Goal: Obtain resource: Download file/media

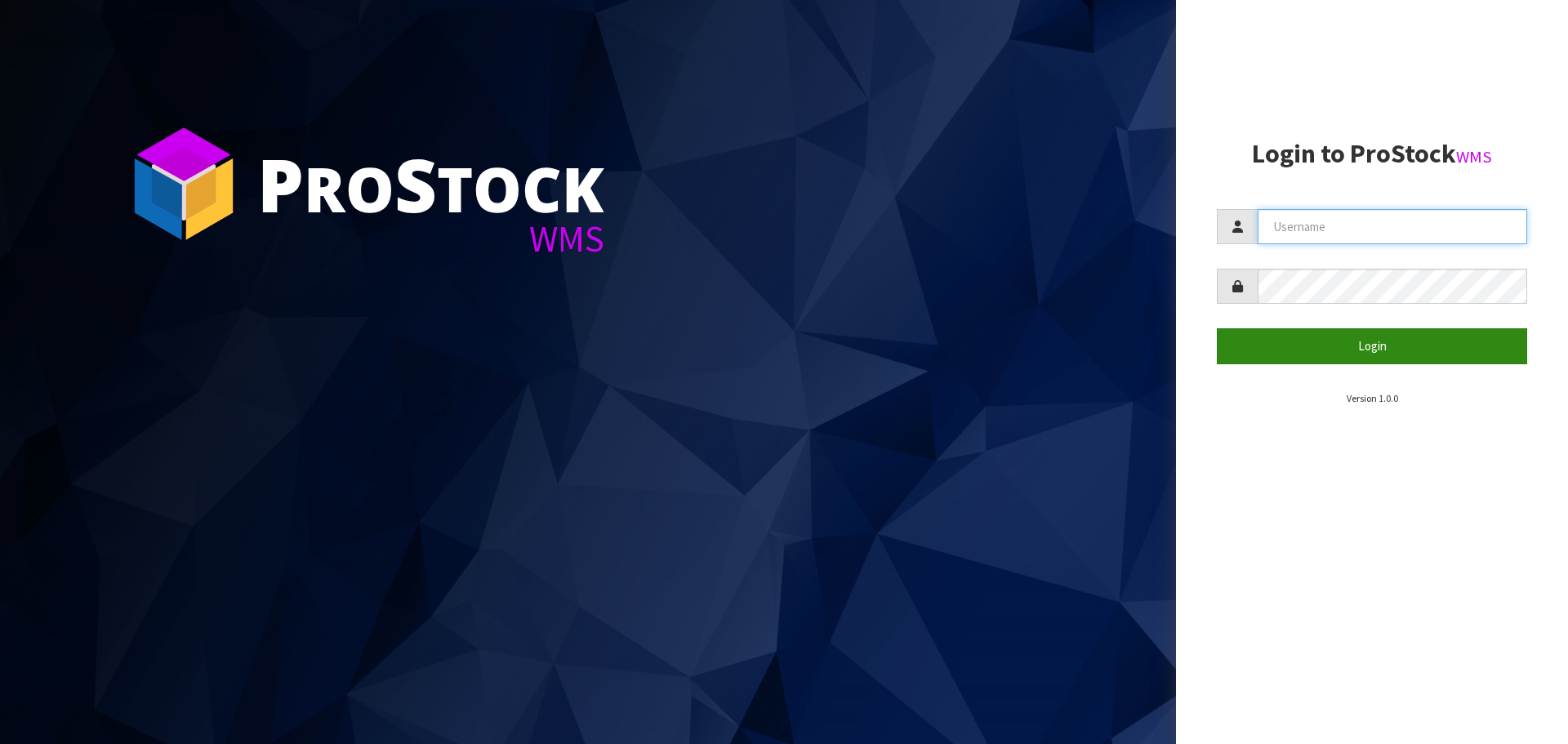
type input "Tuff TURF"
click at [1409, 344] on button "Login" at bounding box center [1372, 345] width 311 height 35
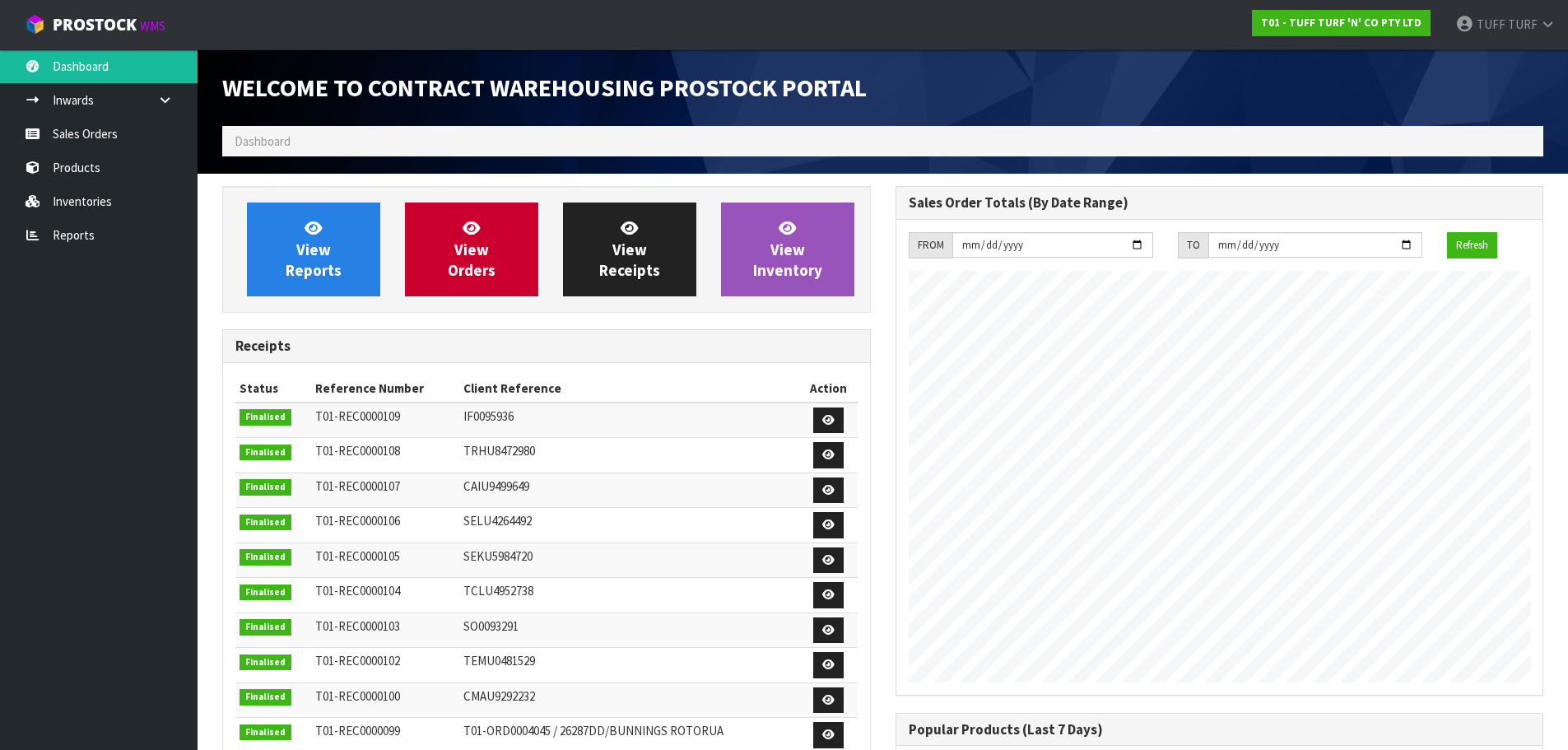
scroll to position [913, 672]
click at [52, 238] on link "Reports" at bounding box center [99, 235] width 197 height 34
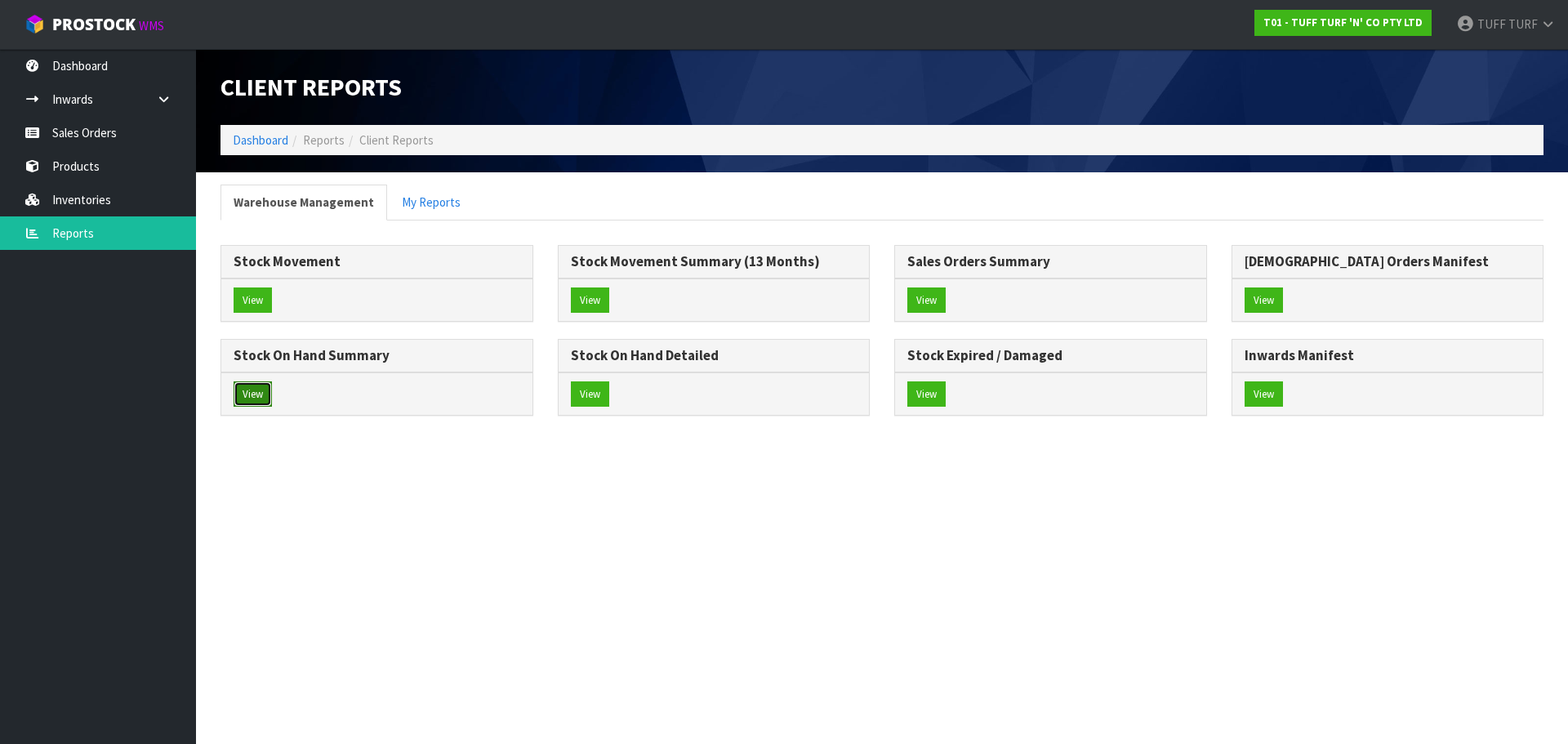
click at [252, 392] on button "View" at bounding box center [252, 394] width 39 height 26
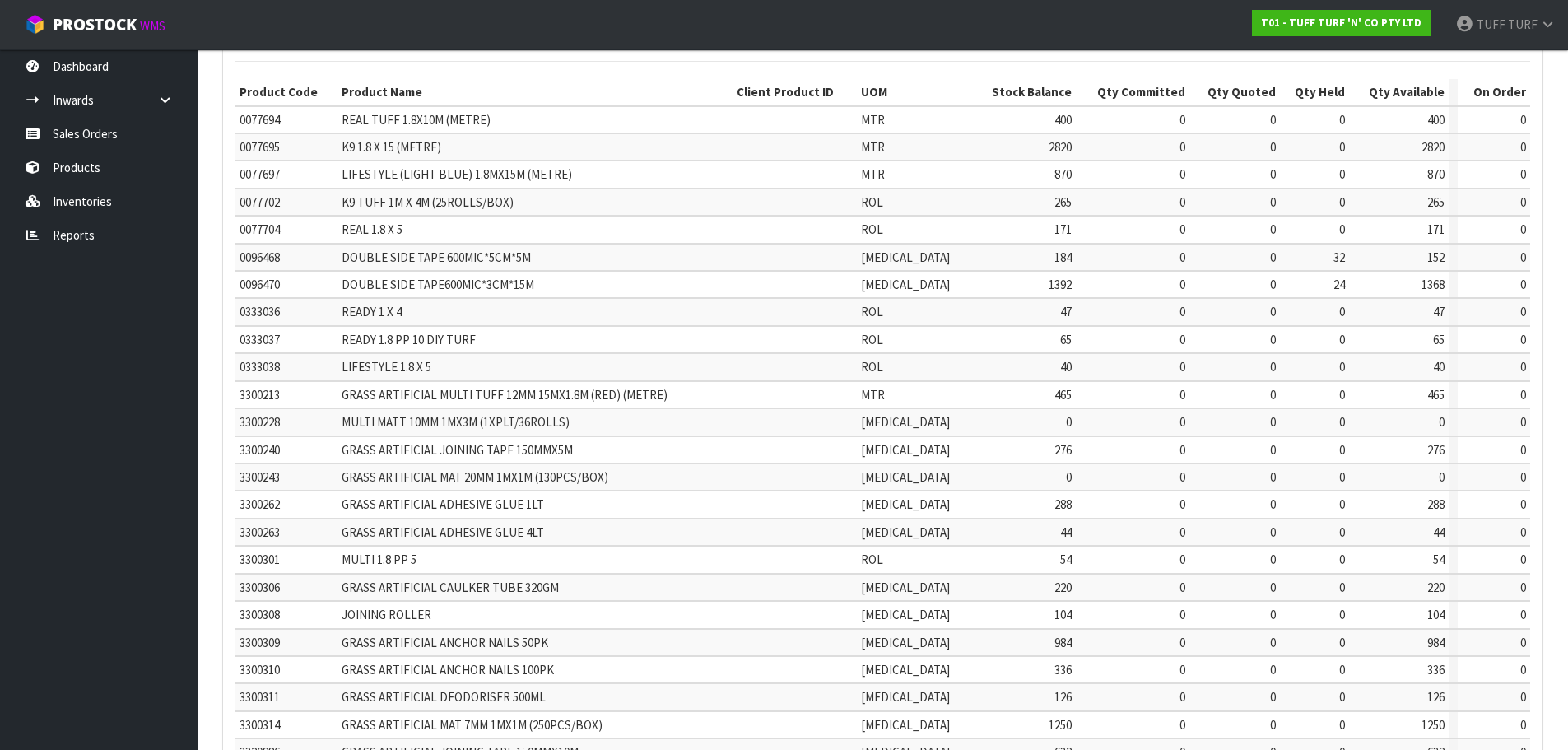
scroll to position [392, 0]
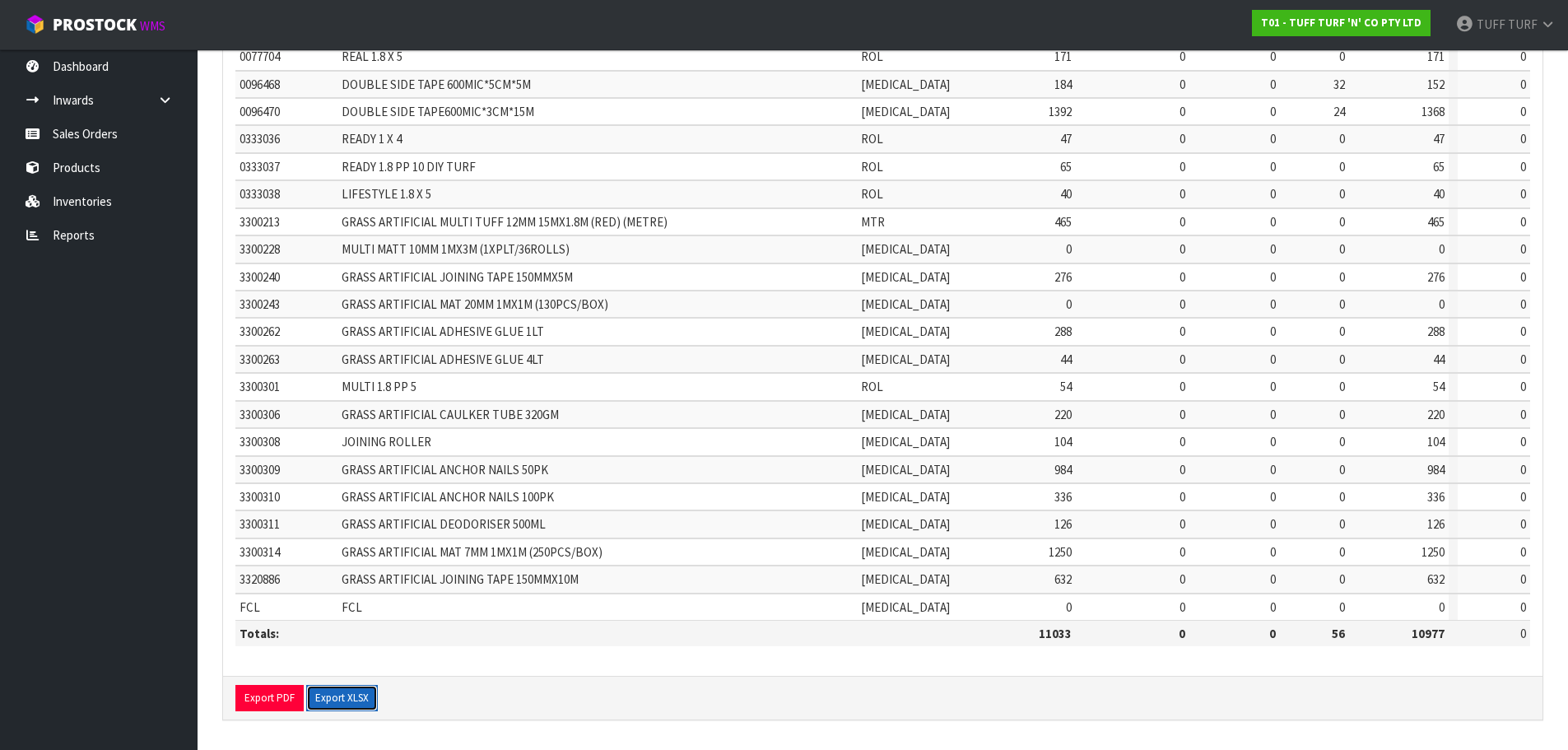
click at [336, 698] on button "Export XLSX" at bounding box center [342, 698] width 72 height 26
click at [85, 238] on link "Reports" at bounding box center [99, 235] width 197 height 34
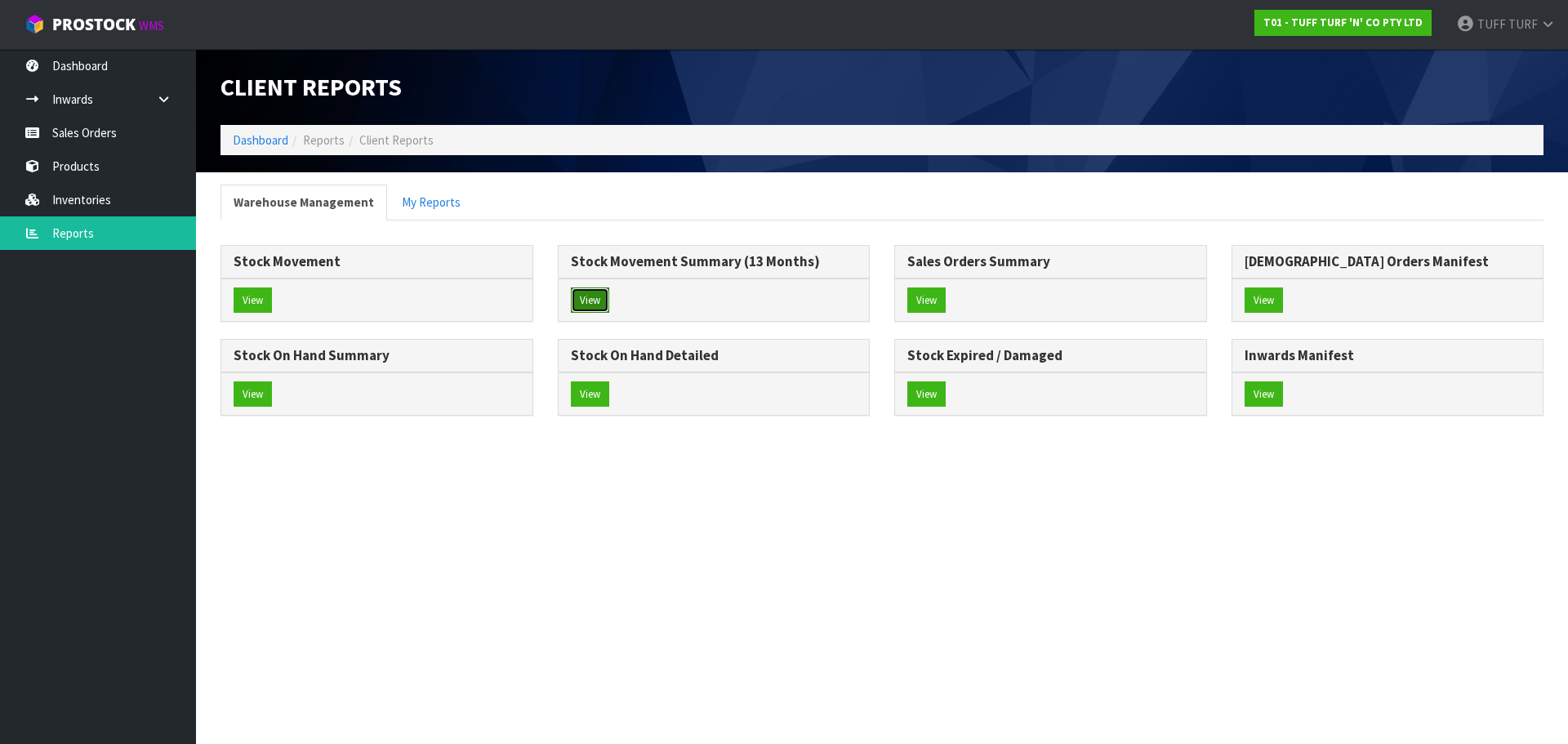
click at [583, 294] on button "View" at bounding box center [590, 301] width 39 height 26
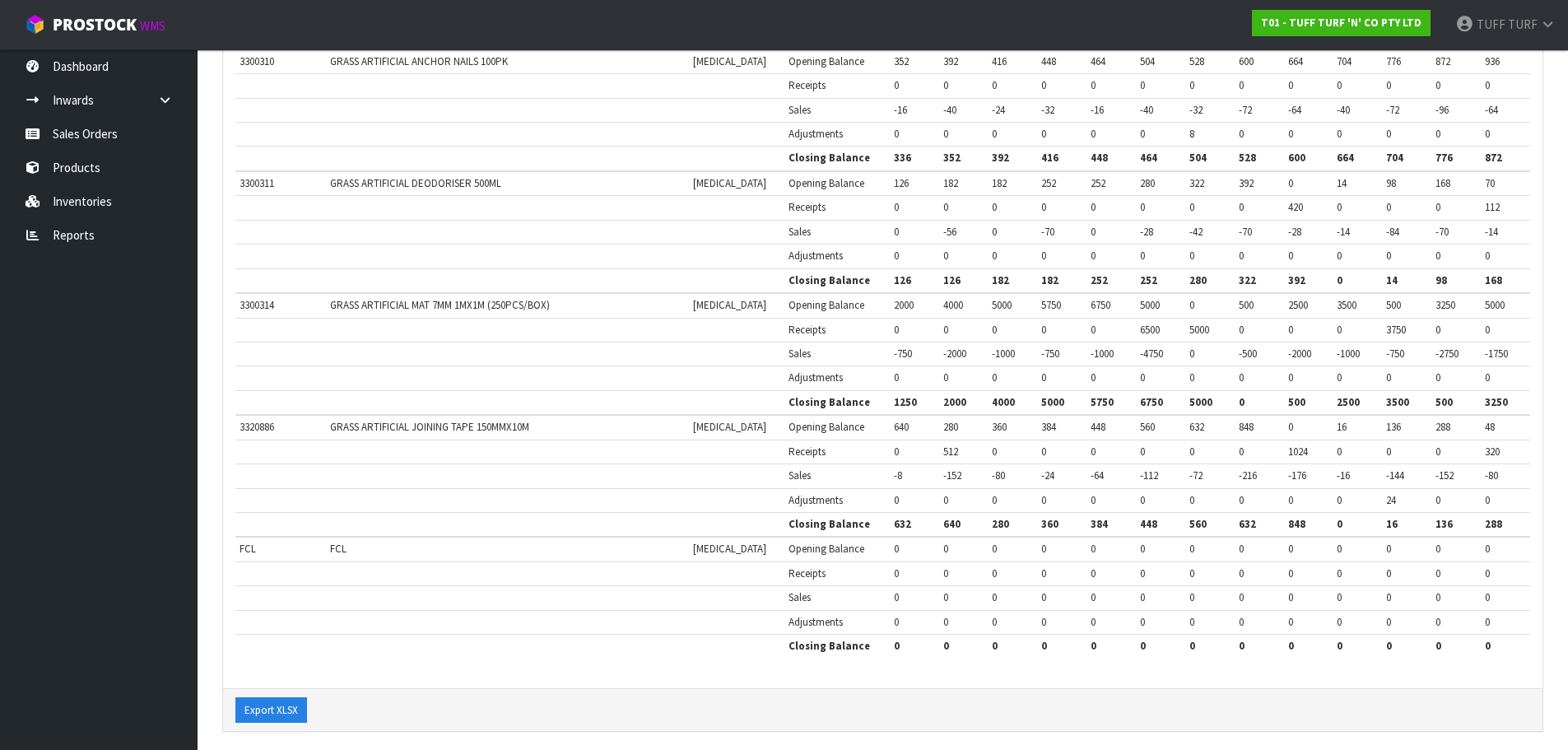
scroll to position [2749, 0]
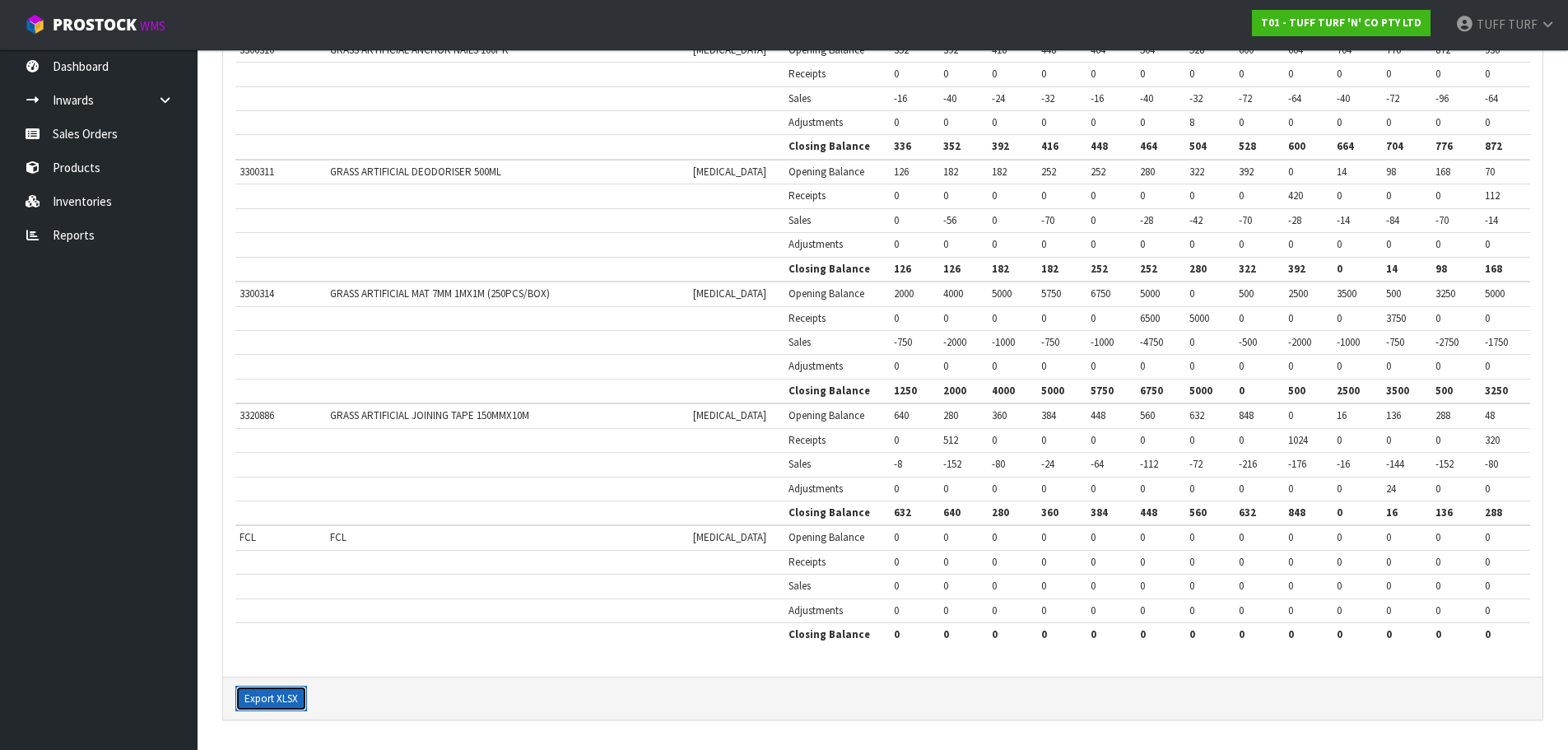
click at [261, 700] on button "Export XLSX" at bounding box center [271, 699] width 72 height 26
